Goal: Unclear

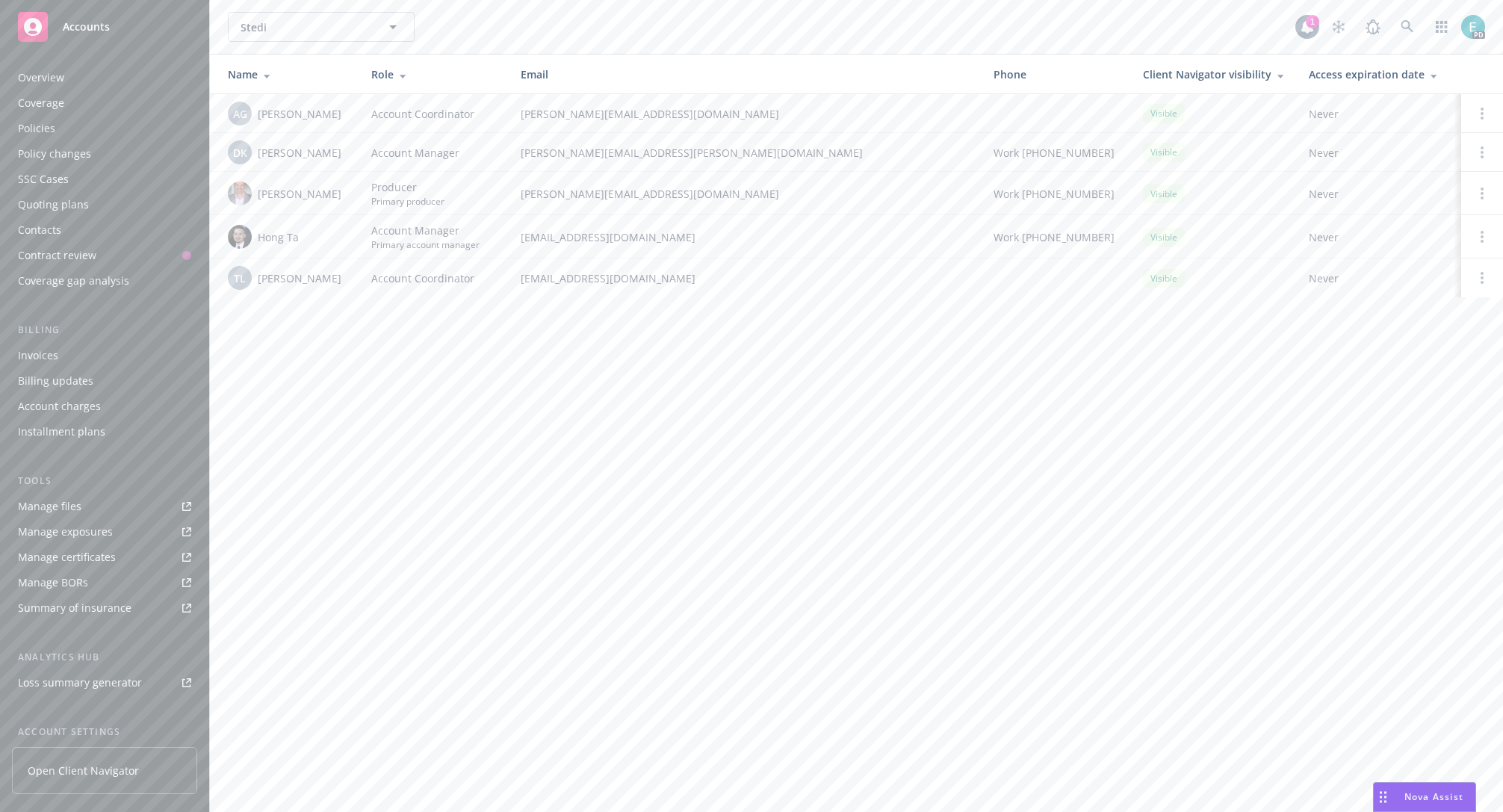
scroll to position [136, 0]
